Goal: Transaction & Acquisition: Purchase product/service

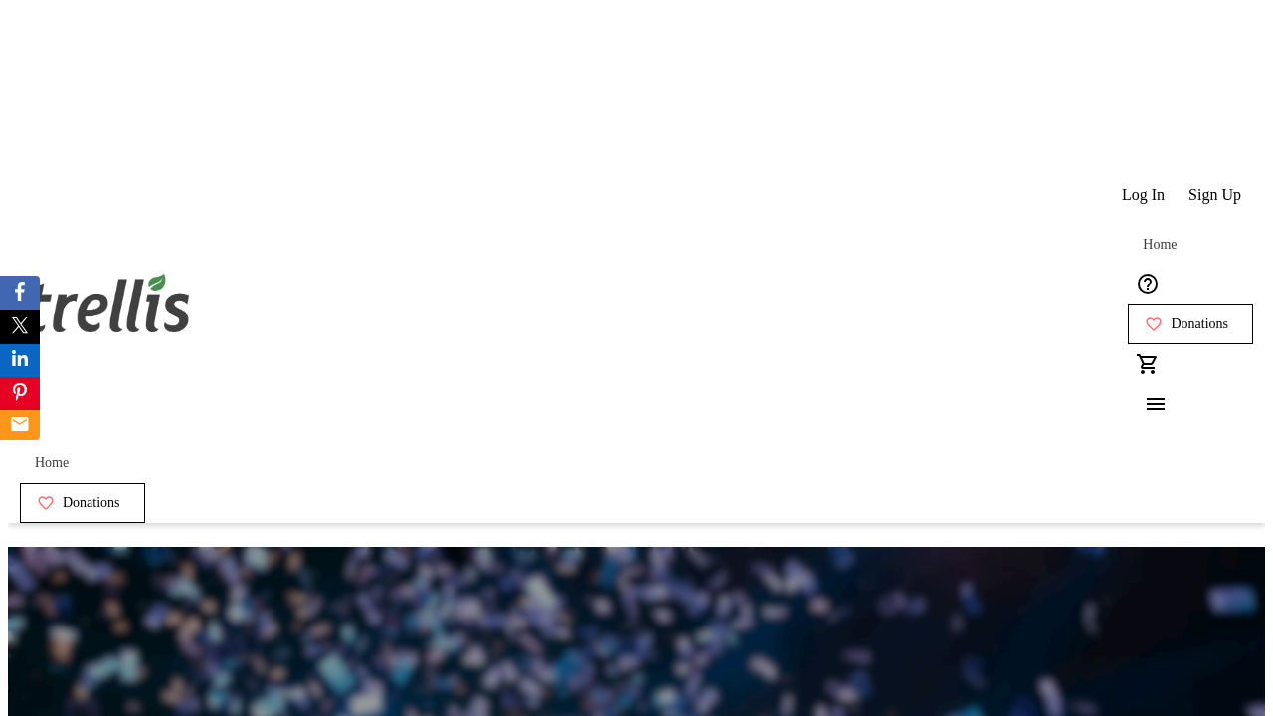
click at [1171, 316] on span "Donations" at bounding box center [1200, 324] width 58 height 16
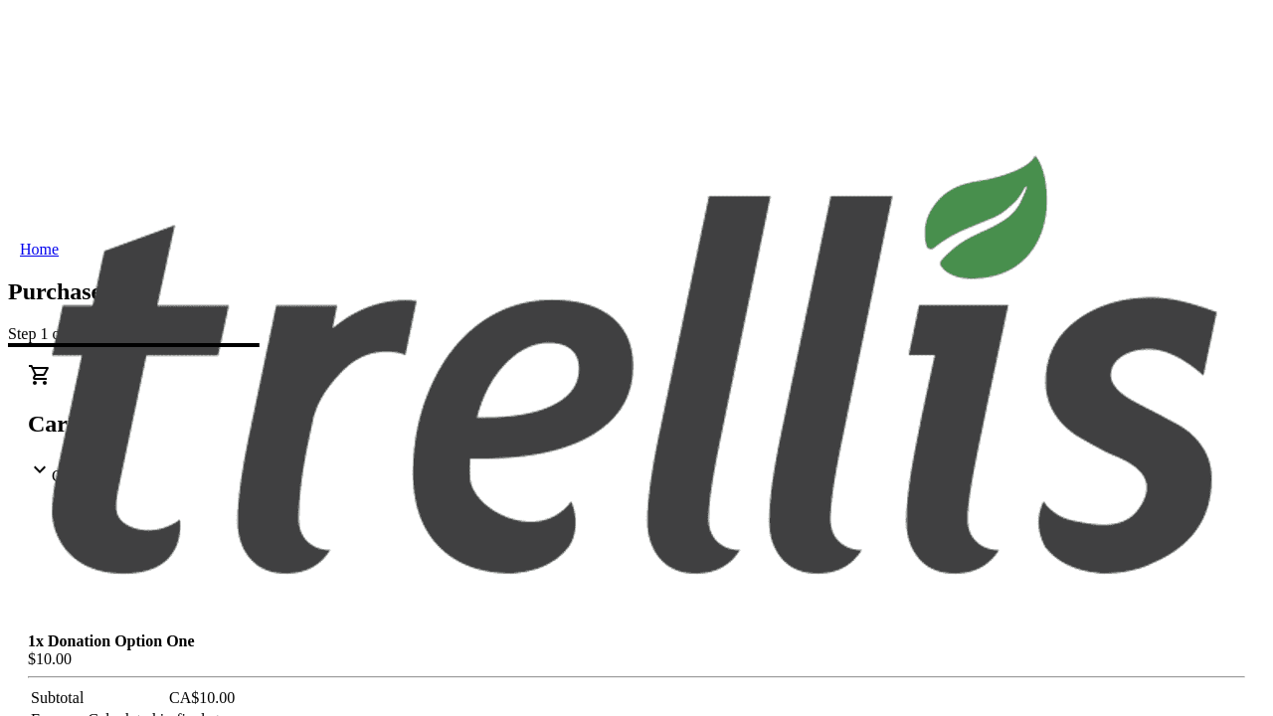
select select "BC"
select select "CA"
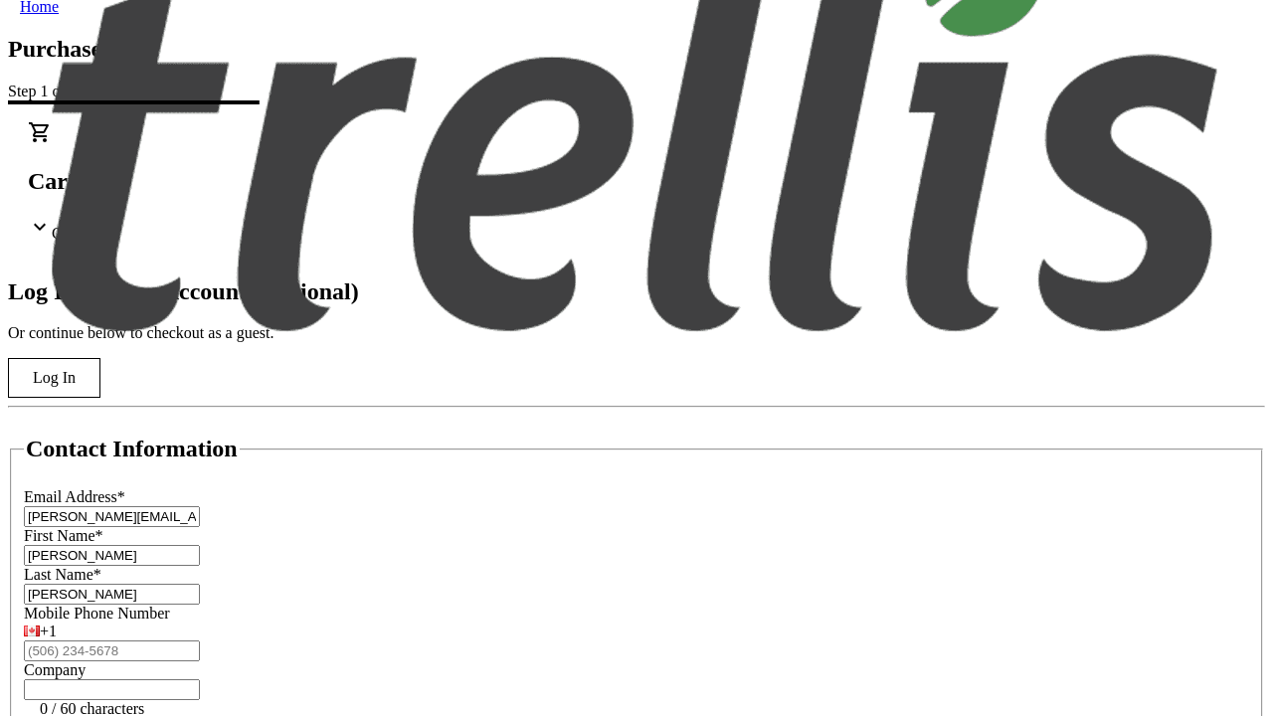
type input "V1Y 0C2"
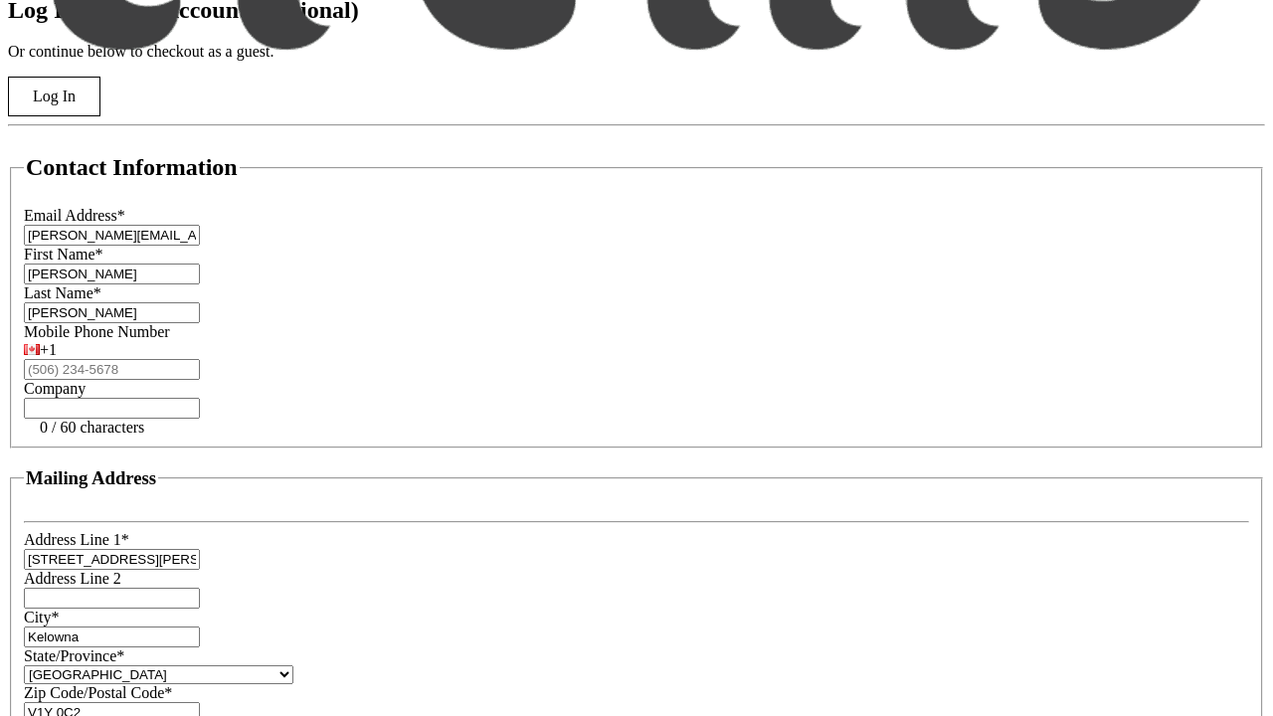
scroll to position [535, 0]
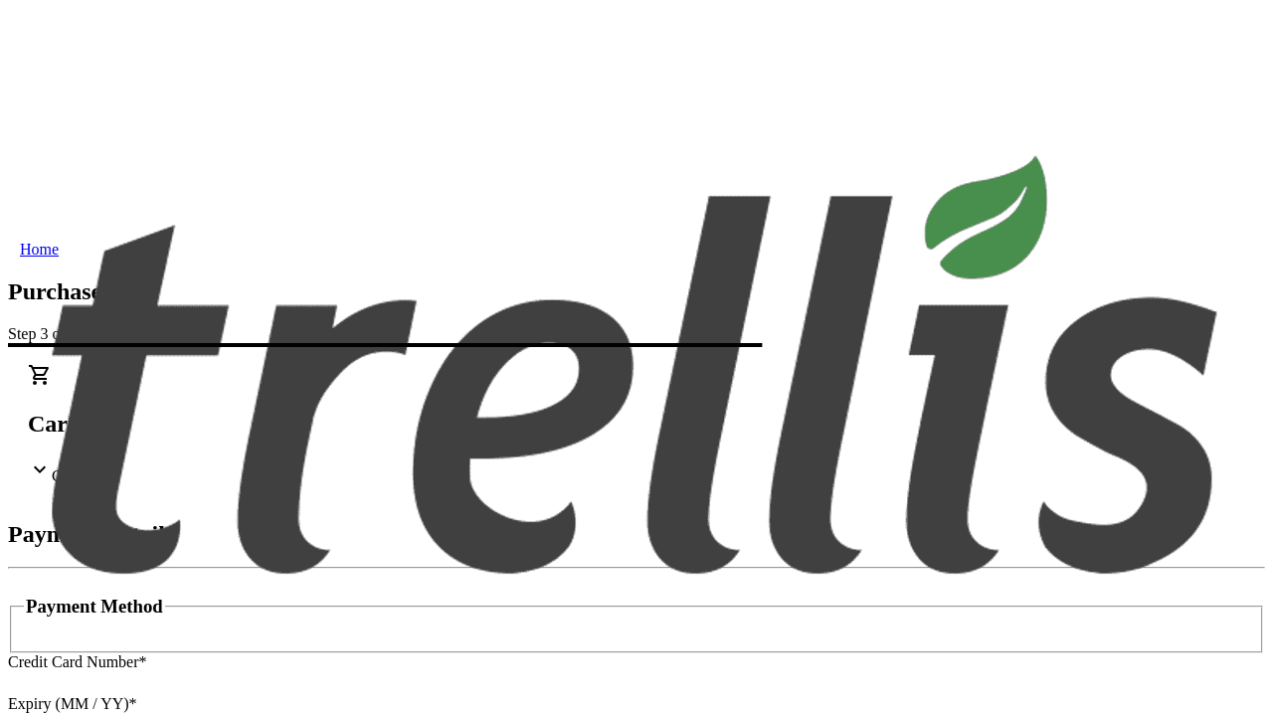
type input "V1Y 0C2"
